Goal: Task Accomplishment & Management: Manage account settings

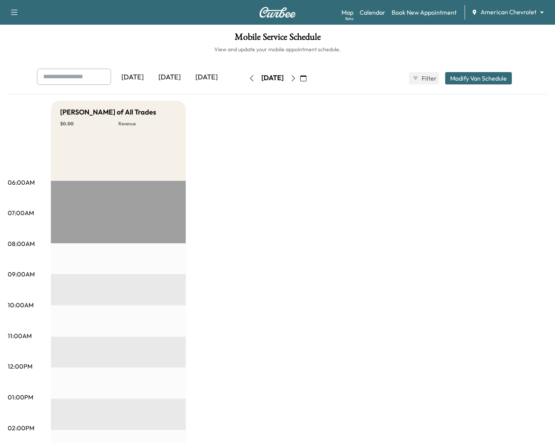
click at [496, 12] on body "Support Log Out Map Beta Calendar Book New Appointment American Chevrolet *****…" at bounding box center [277, 221] width 555 height 443
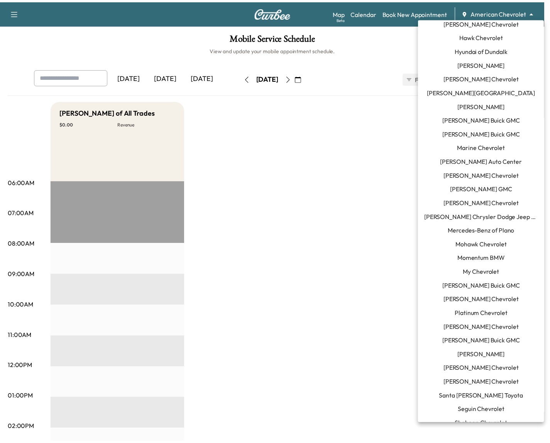
scroll to position [305, 0]
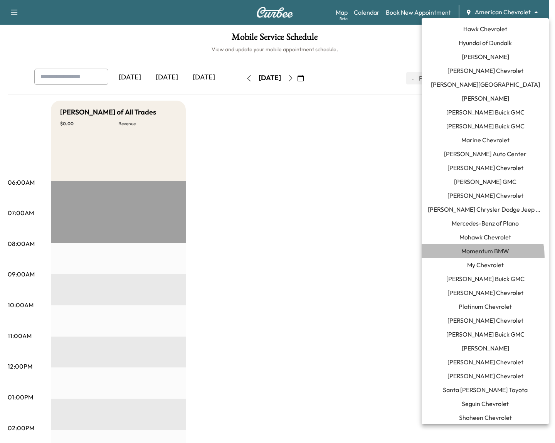
click at [472, 257] on li "Momentum BMW" at bounding box center [485, 251] width 127 height 14
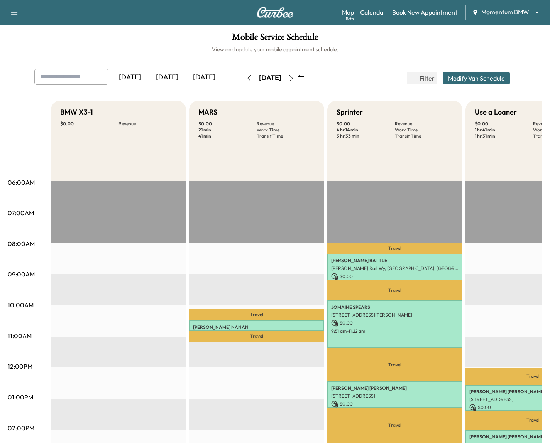
click at [294, 79] on icon "button" at bounding box center [291, 78] width 6 height 6
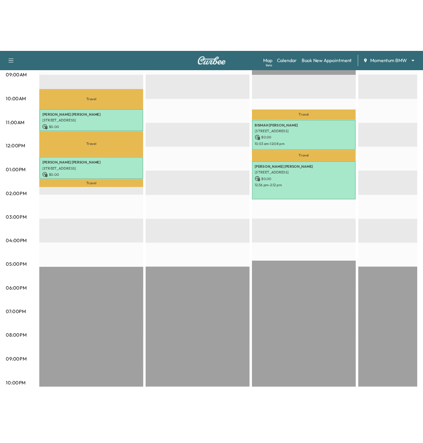
scroll to position [8, 0]
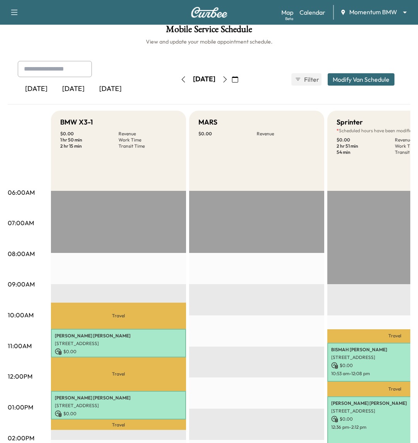
click at [361, 82] on button "Modify Van Schedule" at bounding box center [360, 79] width 67 height 12
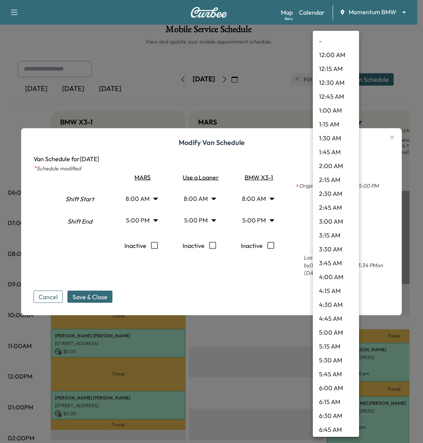
click at [349, 223] on body "Book New Appointment Support Log Out Map Beta Calendar Momentum BMW ******** ​ …" at bounding box center [211, 213] width 423 height 443
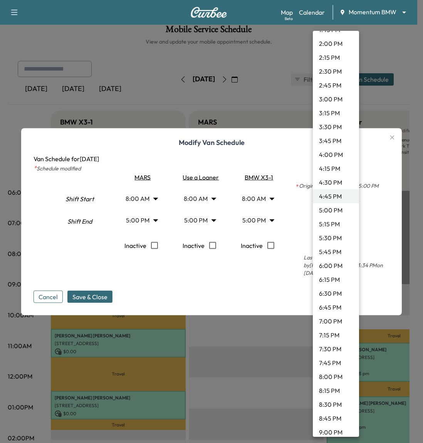
scroll to position [792, 0]
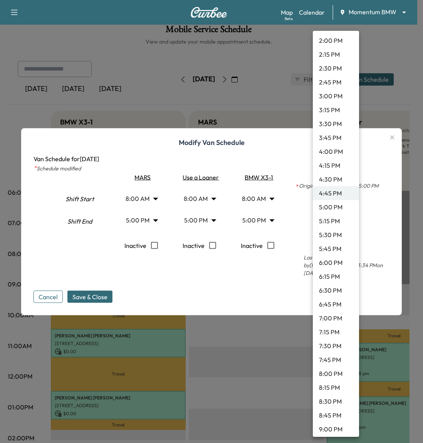
click at [378, 159] on div at bounding box center [211, 221] width 423 height 443
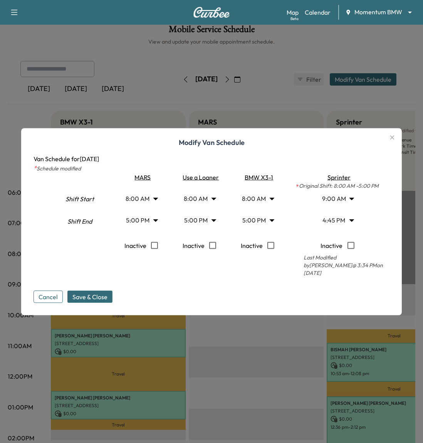
click at [354, 223] on body "Book New Appointment Support Log Out Map Beta Calendar Momentum BMW ******** ​ …" at bounding box center [211, 213] width 423 height 443
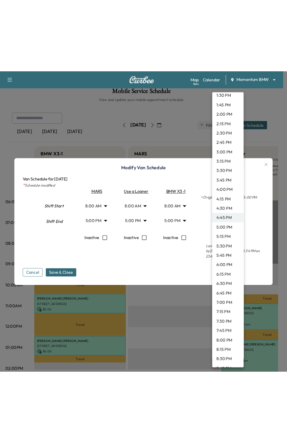
scroll to position [815, 0]
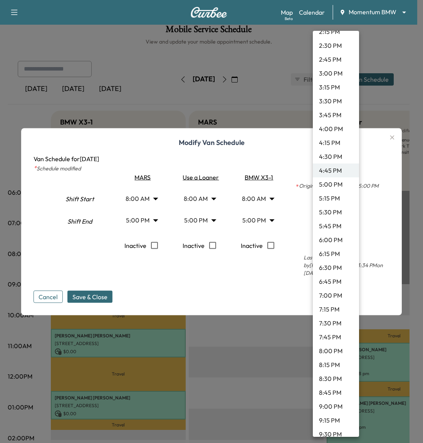
click at [331, 351] on li "8:00 PM" at bounding box center [336, 351] width 46 height 14
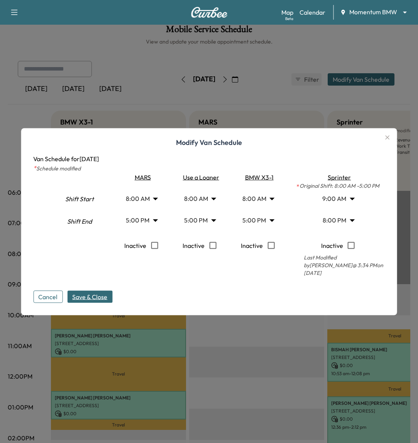
click at [101, 293] on span "Save & Close" at bounding box center [89, 296] width 35 height 9
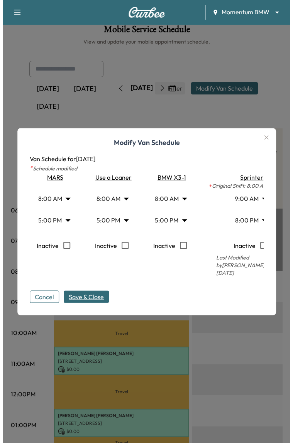
scroll to position [0, 112]
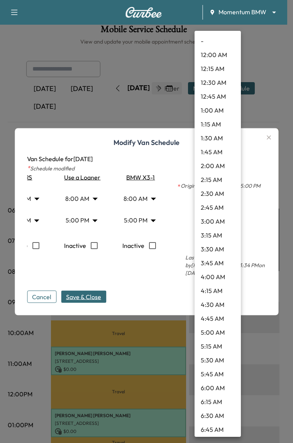
click at [226, 218] on body "Momentum BMW ******** ​ × Map ( Beta ) Calendar Book New Appointment Support Lo…" at bounding box center [146, 213] width 293 height 443
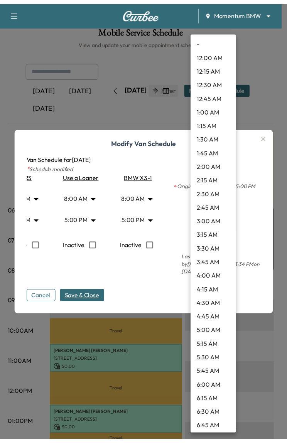
scroll to position [931, 0]
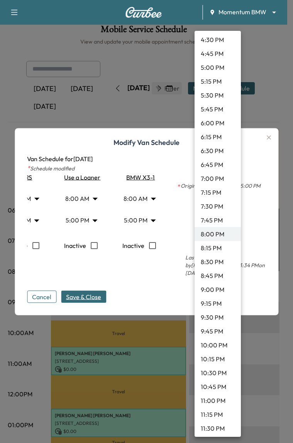
click at [222, 242] on li "8:15 PM" at bounding box center [217, 248] width 46 height 14
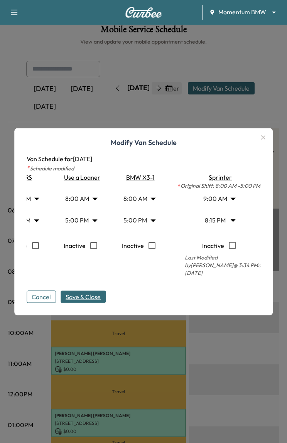
click at [100, 291] on button "Save & Close" at bounding box center [83, 296] width 45 height 12
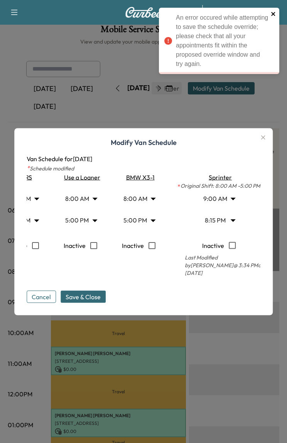
click at [276, 15] on icon "close" at bounding box center [273, 14] width 5 height 6
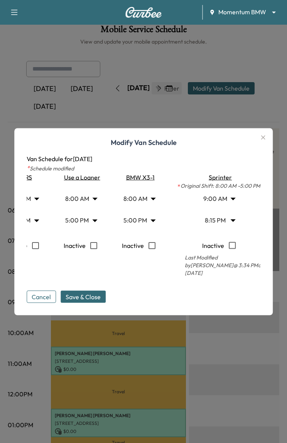
click at [268, 137] on icon "button" at bounding box center [262, 137] width 9 height 9
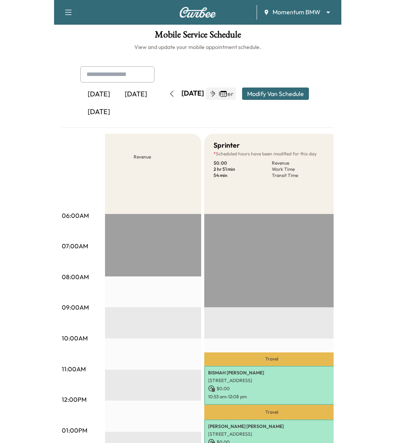
scroll to position [0, 0]
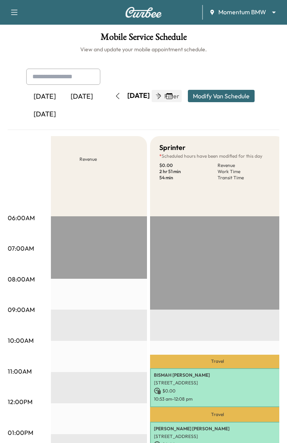
click at [162, 94] on icon "button" at bounding box center [159, 96] width 6 height 6
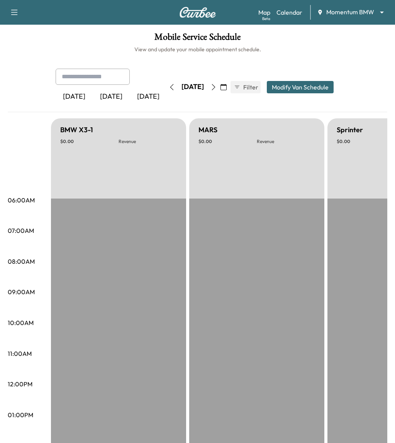
click at [230, 88] on button "button" at bounding box center [223, 87] width 13 height 12
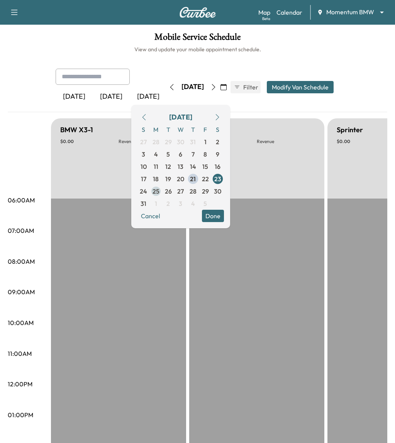
click at [162, 191] on span "25" at bounding box center [156, 191] width 12 height 12
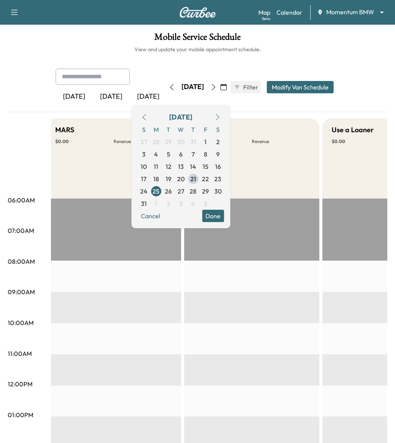
click at [289, 51] on h6 "View and update your mobile appointment schedule." at bounding box center [197, 50] width 379 height 8
click at [184, 189] on span "27" at bounding box center [180, 191] width 7 height 9
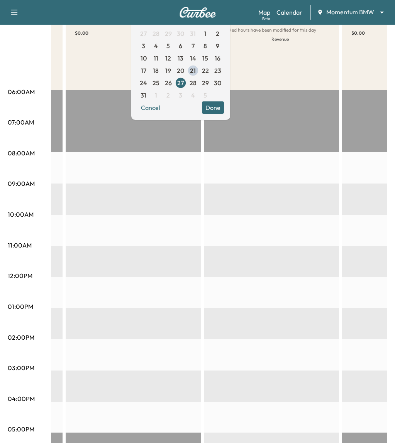
scroll to position [35, 0]
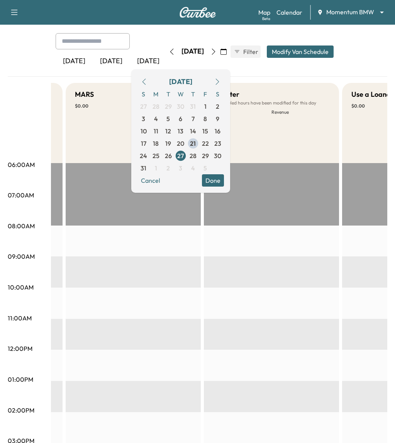
click at [212, 138] on div "S M T W T F S 27 28 29 30 31 1 2 3 4 5 6 7 8 9 10 11 12 13 14 15 16 17 18 19 20…" at bounding box center [180, 131] width 86 height 86
click at [199, 140] on span "21" at bounding box center [193, 143] width 12 height 12
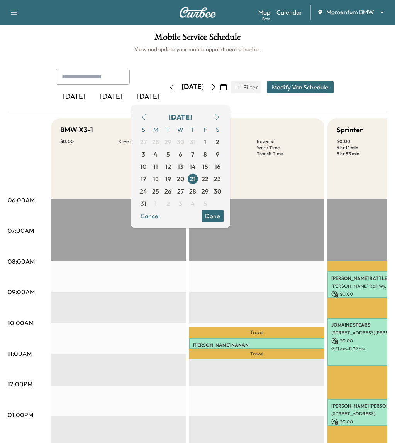
click at [286, 47] on h6 "View and update your mobile appointment schedule." at bounding box center [197, 50] width 379 height 8
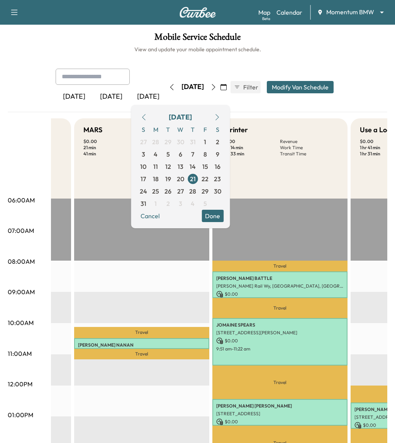
scroll to position [0, 84]
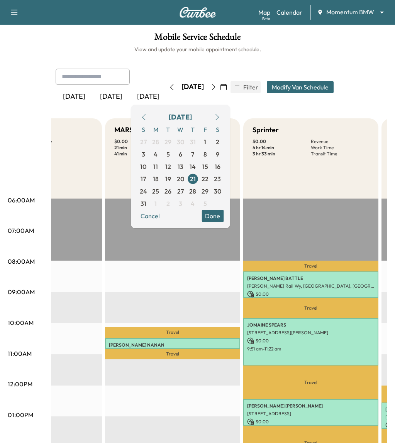
click at [294, 46] on h6 "View and update your mobile appointment schedule." at bounding box center [197, 50] width 379 height 8
click at [223, 217] on button "Done" at bounding box center [212, 216] width 22 height 12
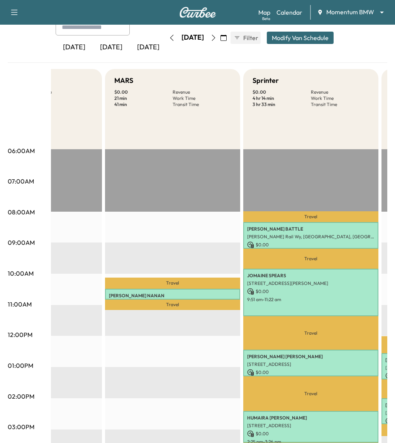
scroll to position [50, 0]
click at [130, 52] on div "[DATE]" at bounding box center [148, 47] width 37 height 18
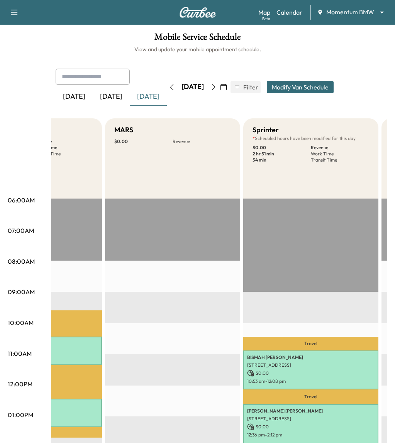
click at [333, 89] on button "Modify Van Schedule" at bounding box center [300, 87] width 67 height 12
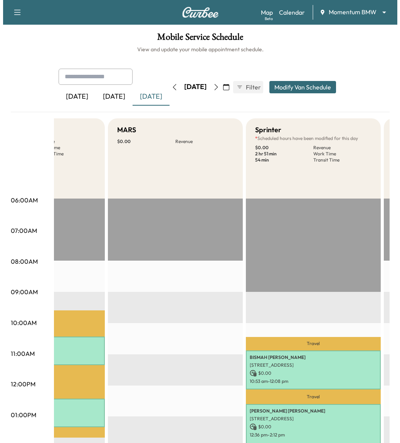
scroll to position [0, 26]
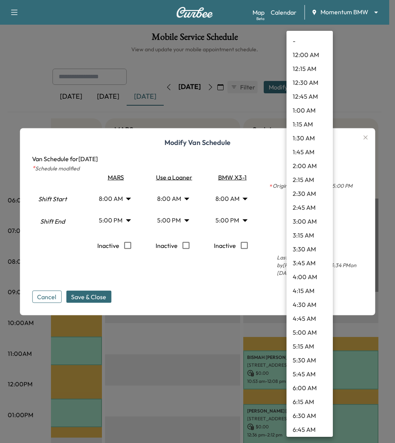
click at [324, 221] on body "Book New Appointment Support Log Out Map Beta Calendar Momentum BMW ******** ​ …" at bounding box center [197, 221] width 395 height 443
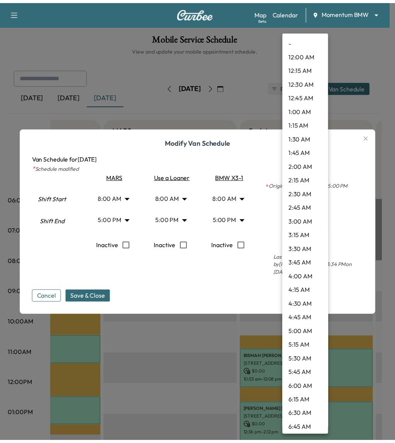
scroll to position [751, 0]
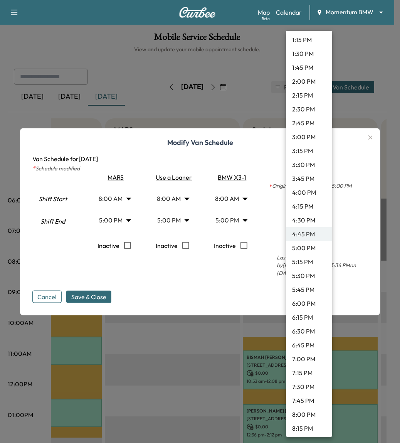
click at [310, 411] on li "8:00 PM" at bounding box center [309, 415] width 46 height 14
type input "**"
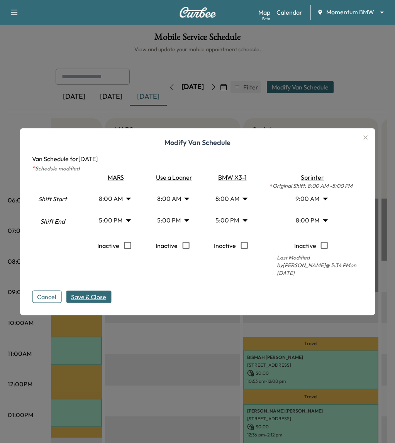
click at [100, 297] on span "Save & Close" at bounding box center [88, 296] width 35 height 9
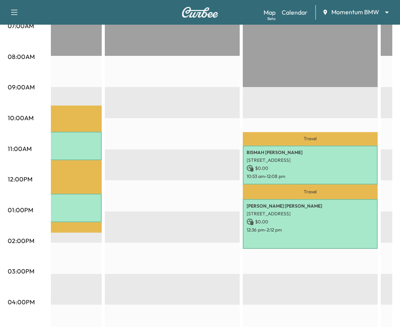
scroll to position [0, 84]
